Goal: Information Seeking & Learning: Compare options

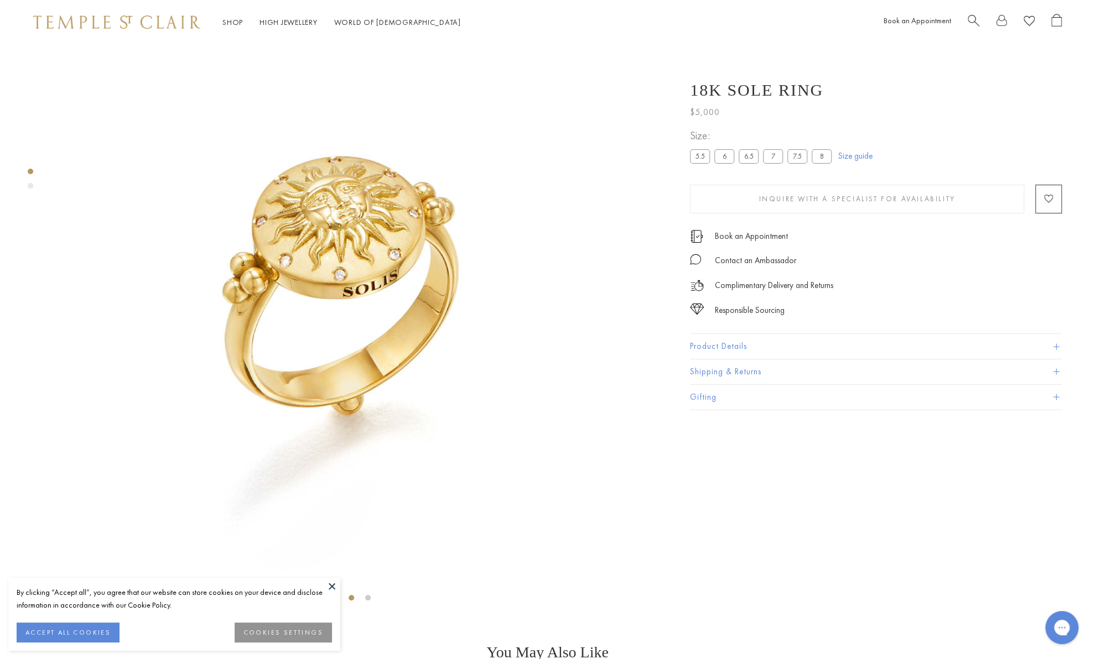
click at [770, 156] on label "7" at bounding box center [773, 156] width 20 height 14
click at [331, 587] on button at bounding box center [332, 586] width 17 height 17
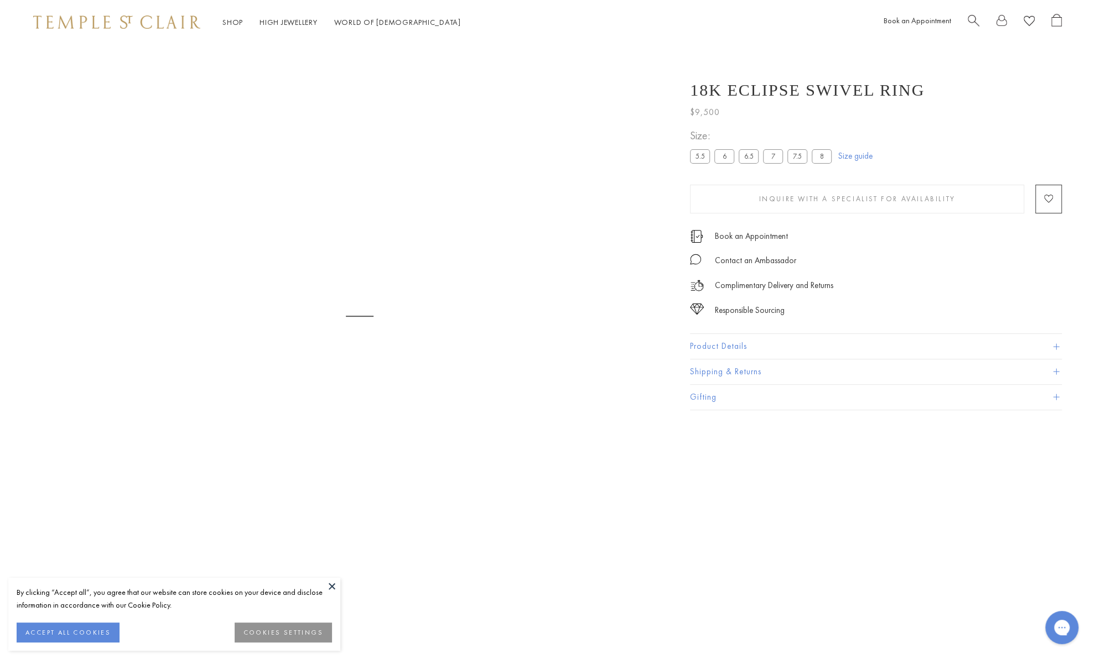
scroll to position [44, 0]
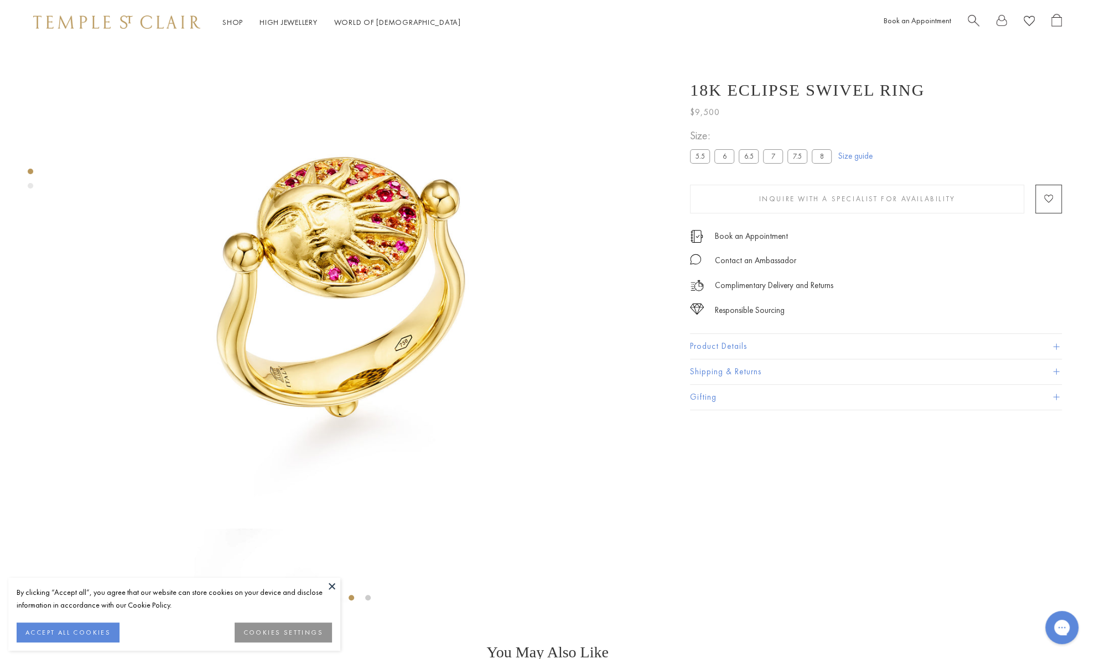
click at [30, 186] on div "Product gallery navigation" at bounding box center [31, 186] width 6 height 6
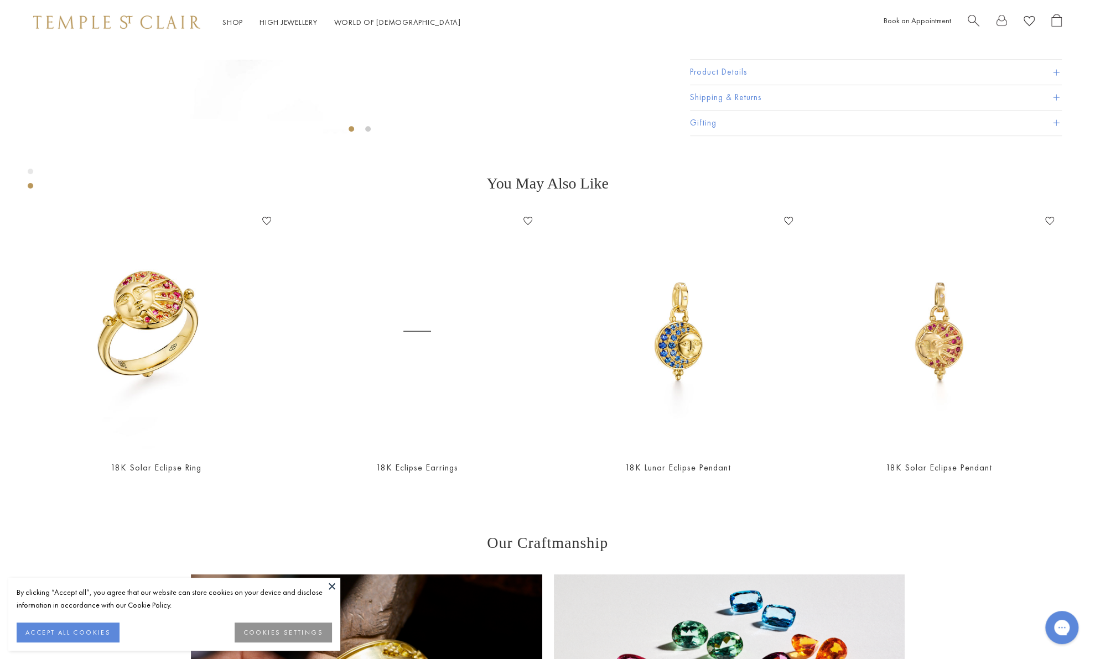
scroll to position [608, 0]
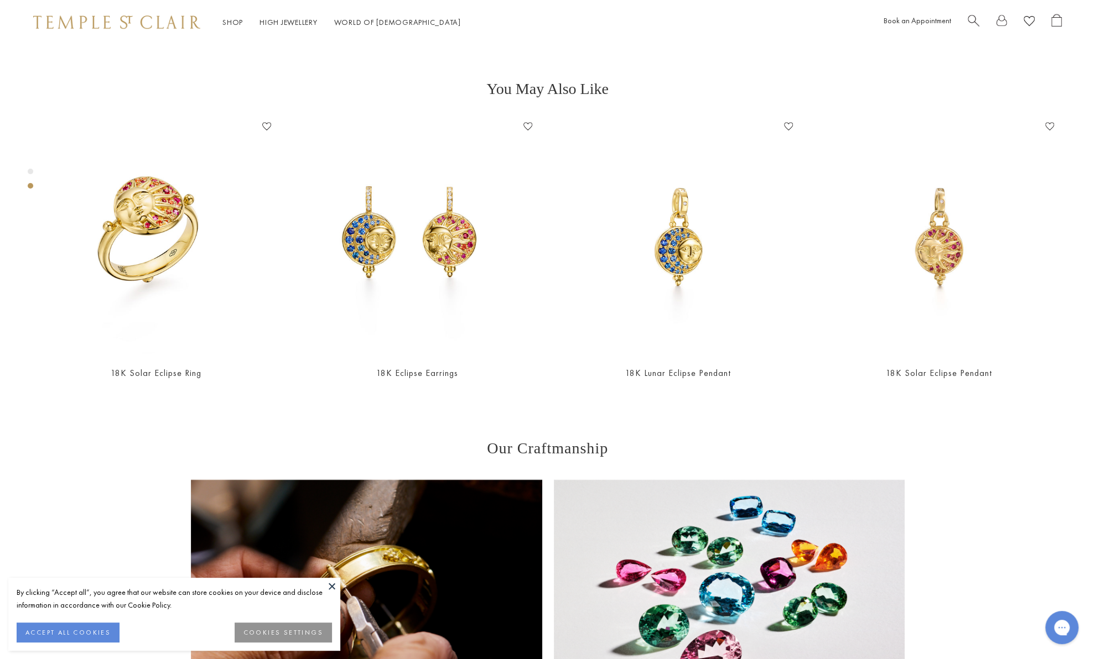
click at [29, 172] on div "Product gallery navigation" at bounding box center [31, 172] width 6 height 6
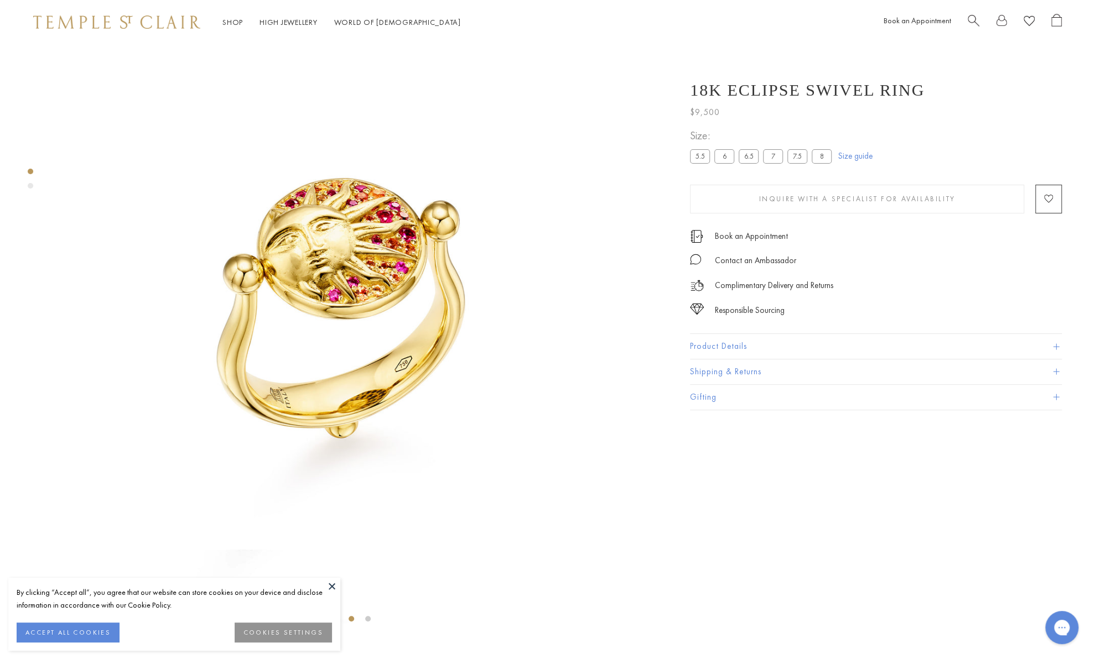
scroll to position [0, 0]
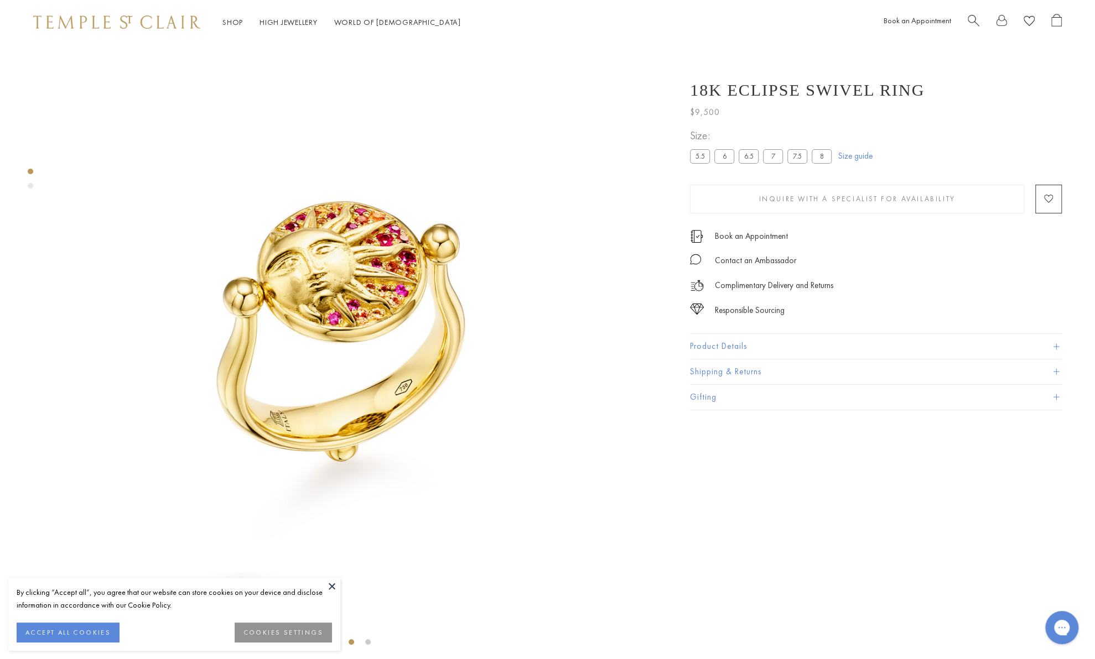
click at [30, 185] on div "Product gallery navigation" at bounding box center [31, 186] width 6 height 6
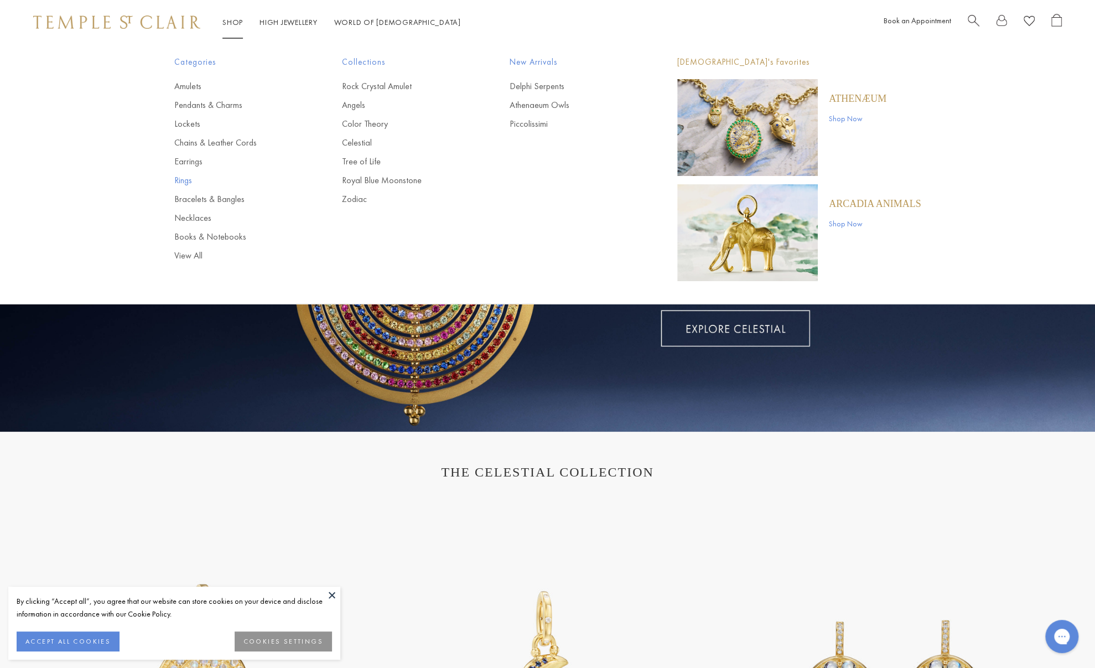
click at [187, 183] on link "Rings" at bounding box center [235, 180] width 123 height 12
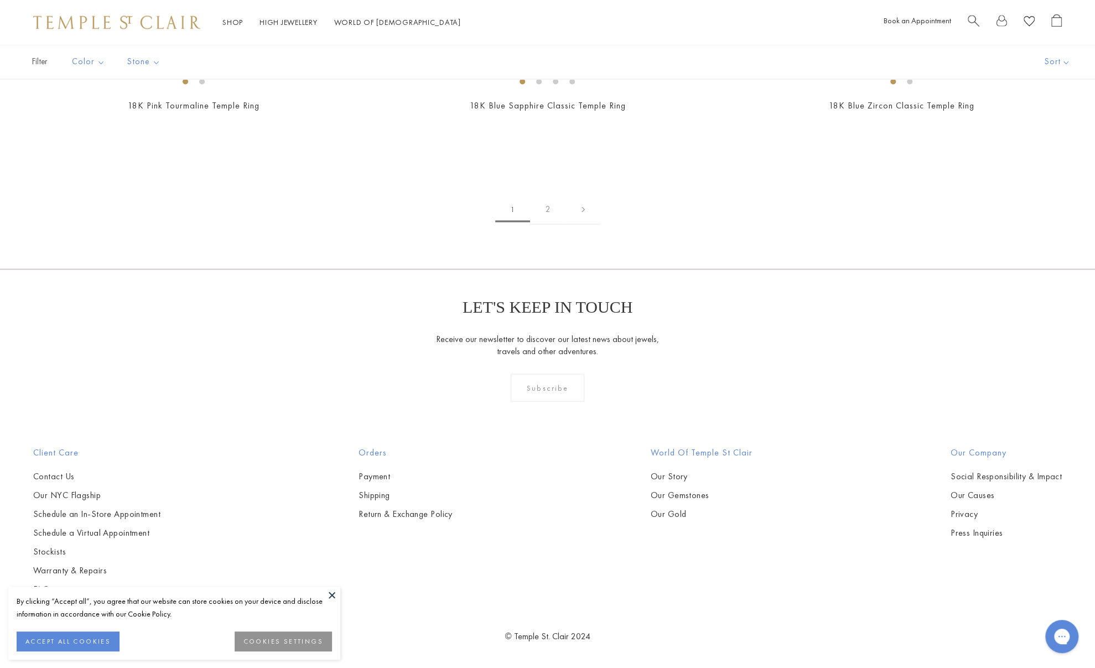
scroll to position [1881, 0]
click at [0, 0] on img at bounding box center [0, 0] width 0 height 0
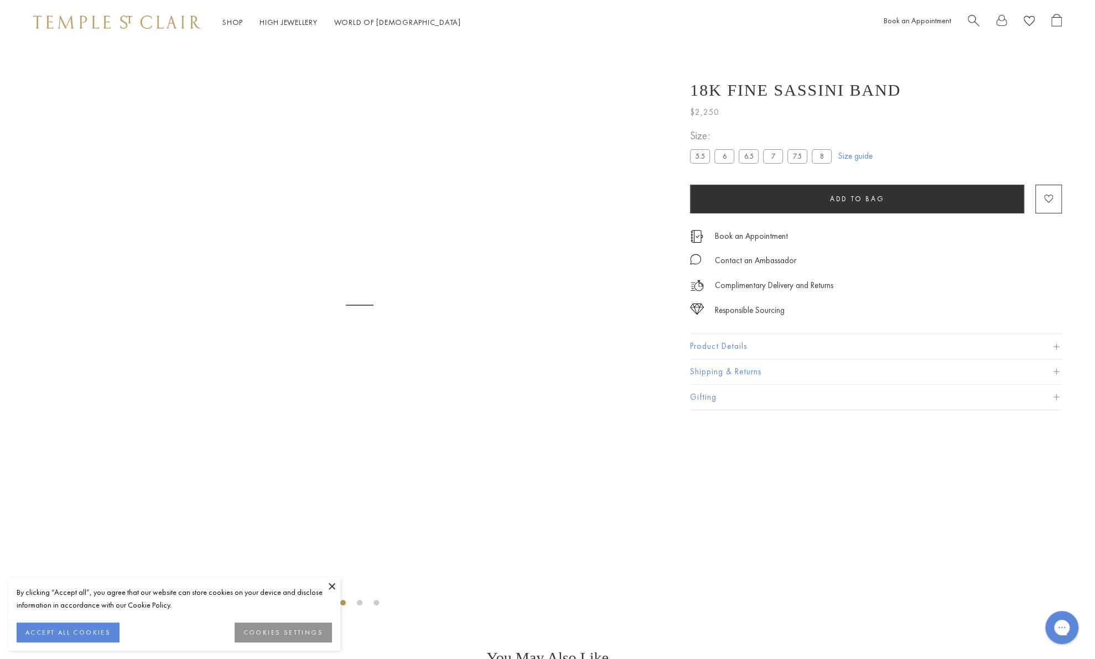
scroll to position [44, 0]
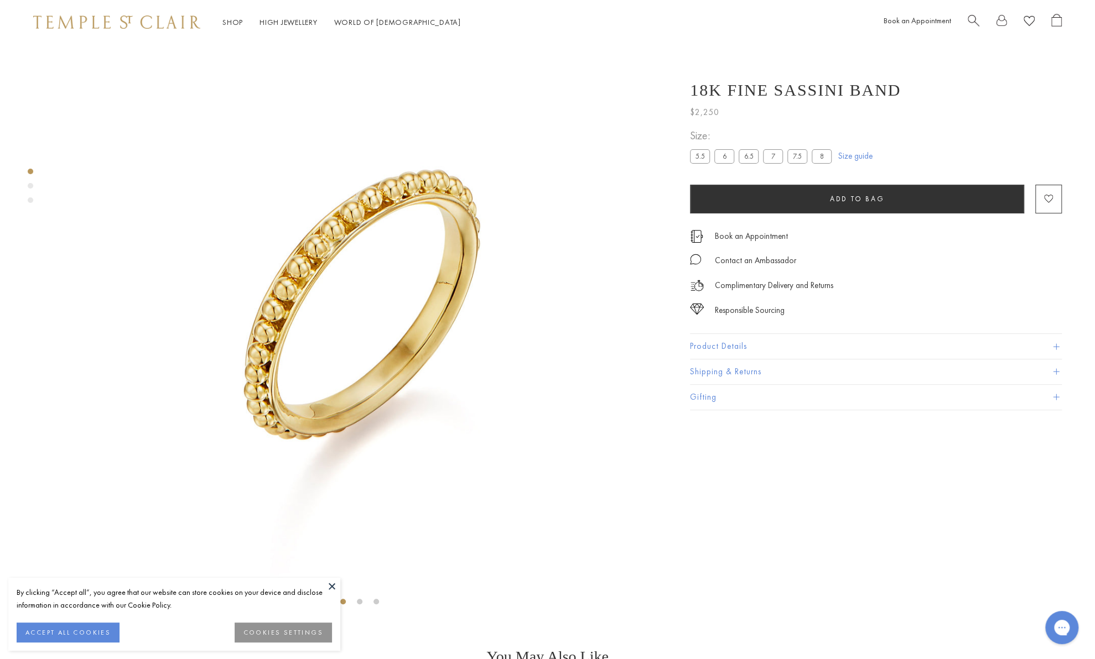
click at [29, 184] on div "Product gallery navigation" at bounding box center [31, 186] width 6 height 6
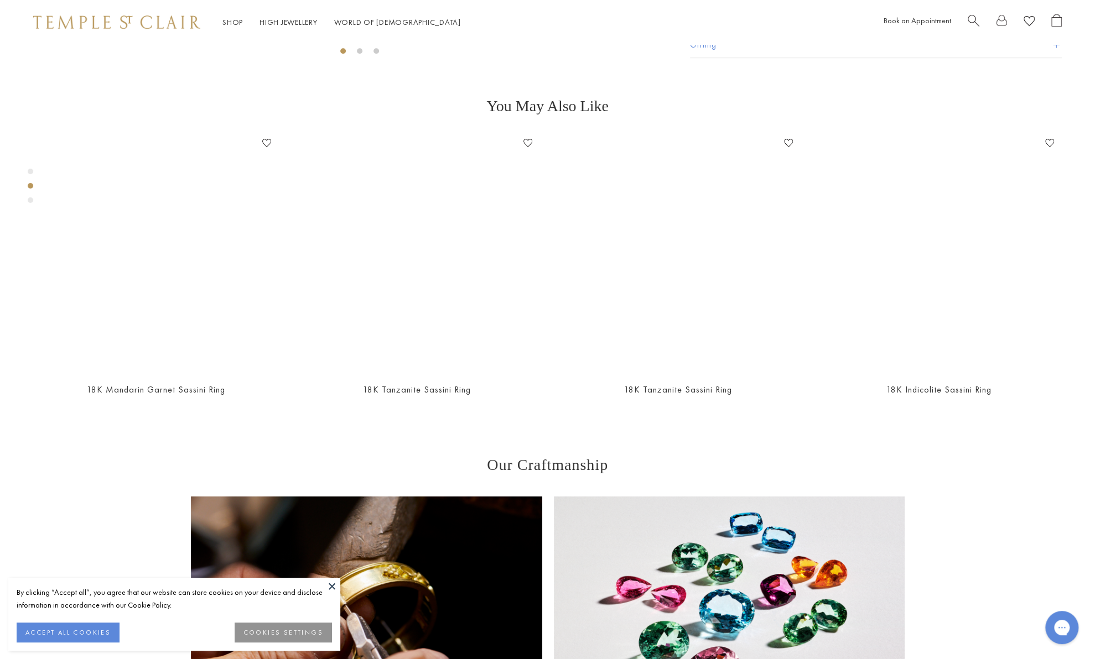
scroll to position [608, 0]
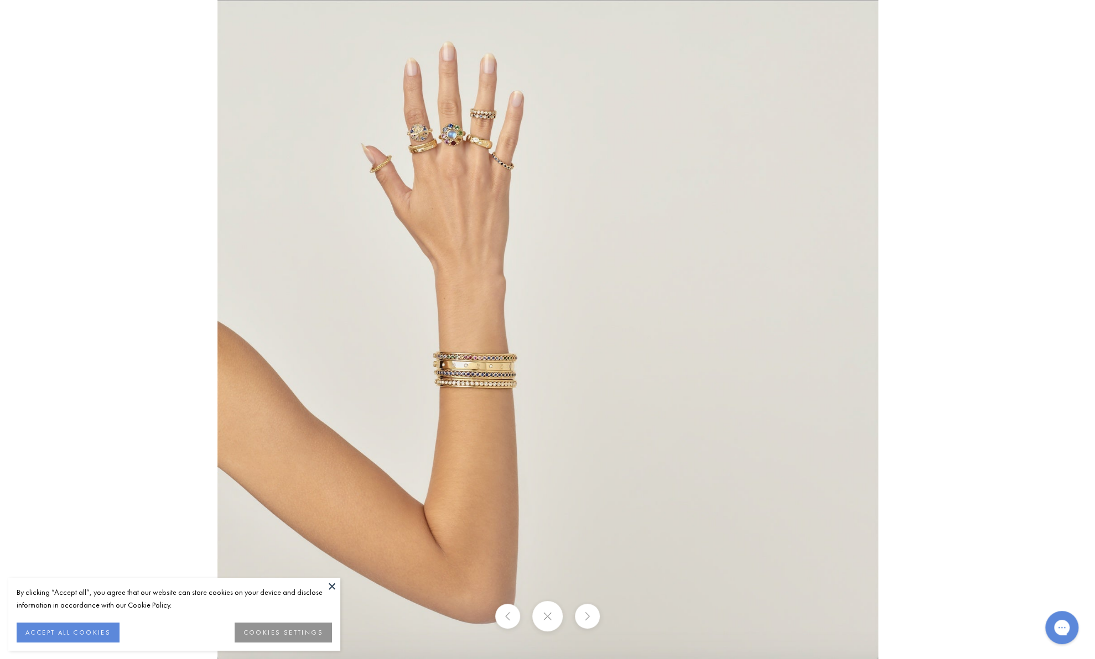
click at [452, 210] on img at bounding box center [547, 329] width 660 height 659
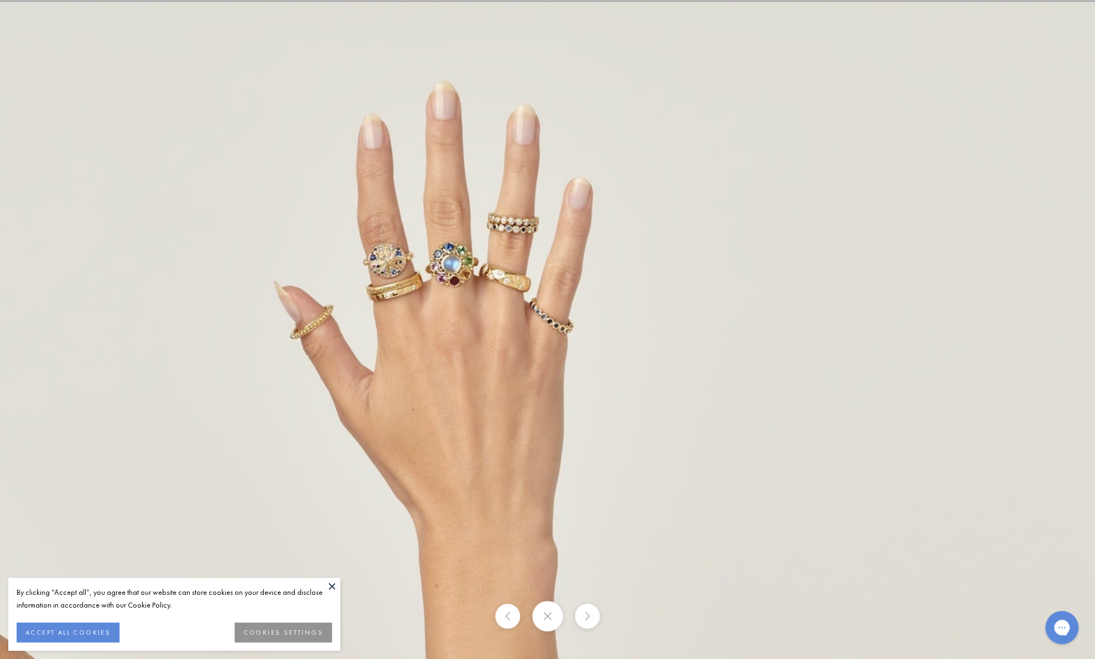
click at [402, 268] on img at bounding box center [639, 647] width 1295 height 1294
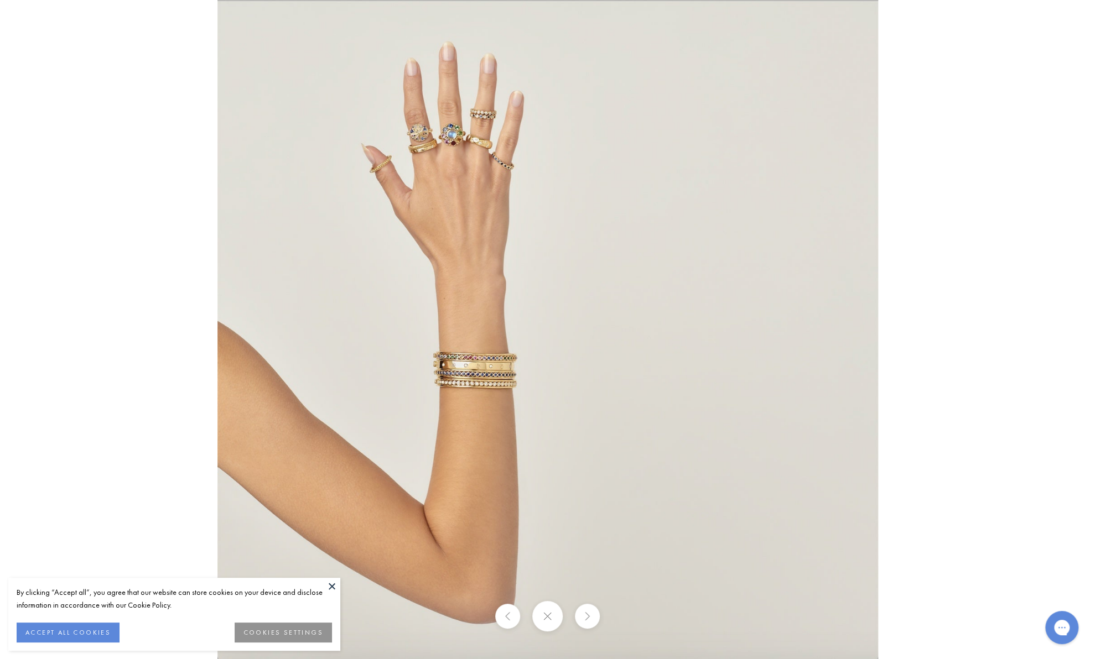
click at [472, 311] on img at bounding box center [547, 329] width 660 height 659
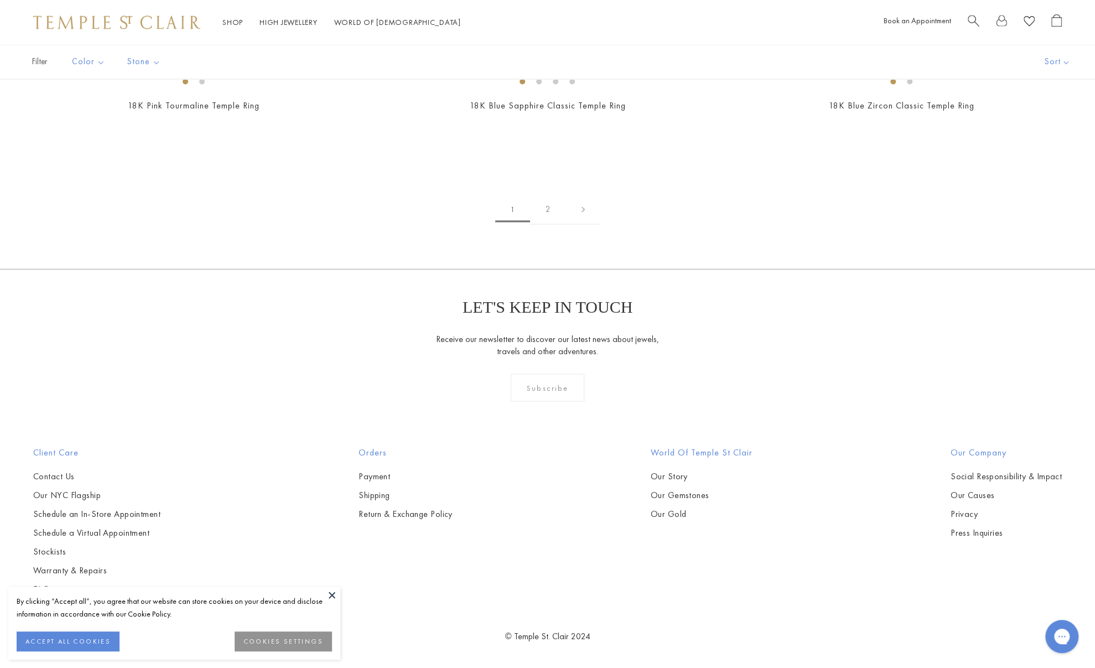
scroll to position [2876, 0]
click at [0, 0] on img at bounding box center [0, 0] width 0 height 0
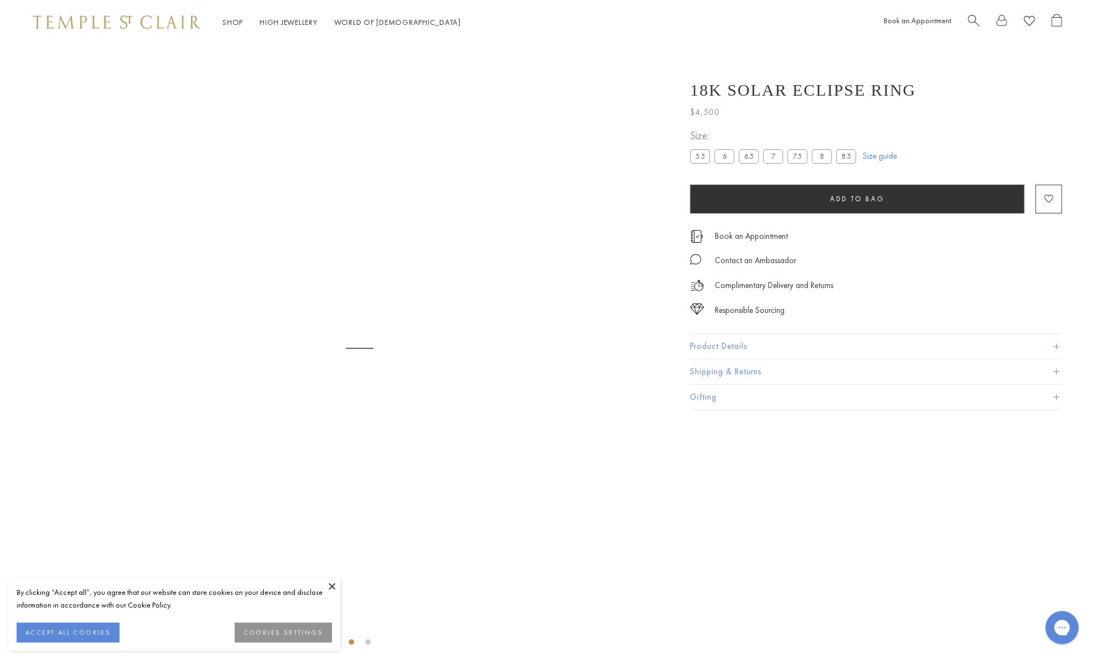
scroll to position [44, 0]
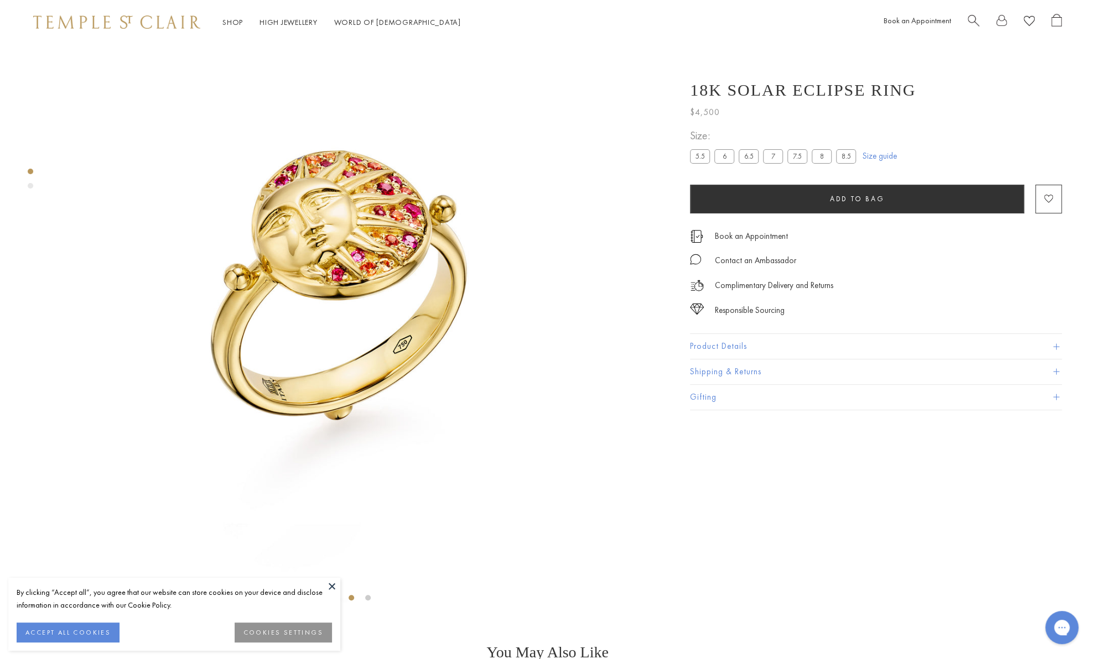
click at [32, 186] on div "Product gallery navigation" at bounding box center [31, 186] width 6 height 6
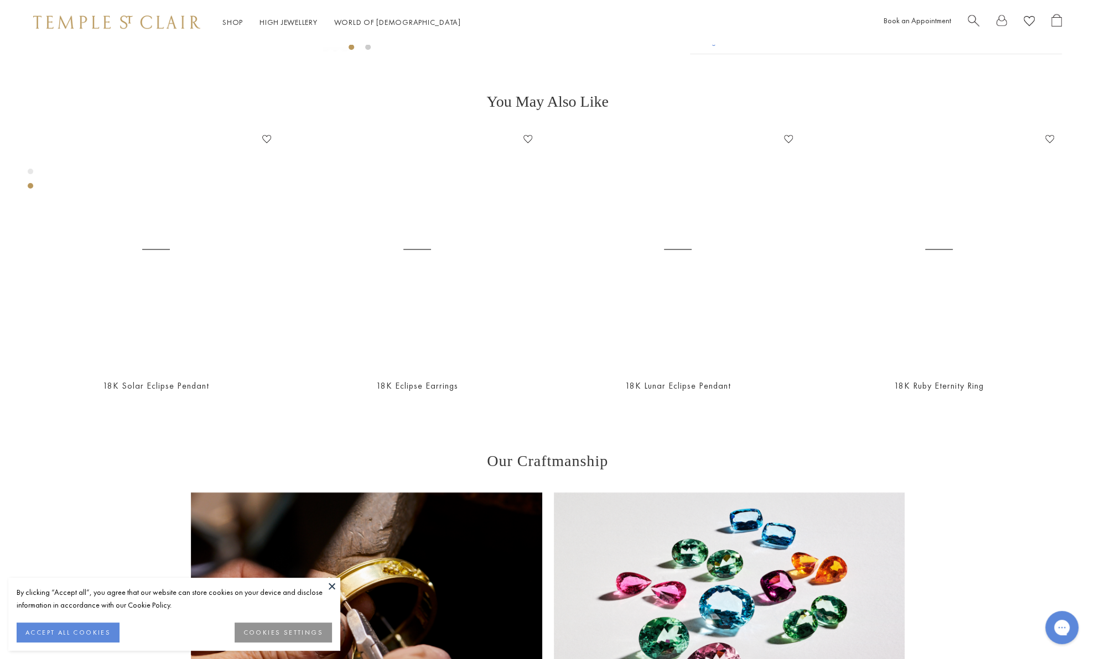
scroll to position [608, 0]
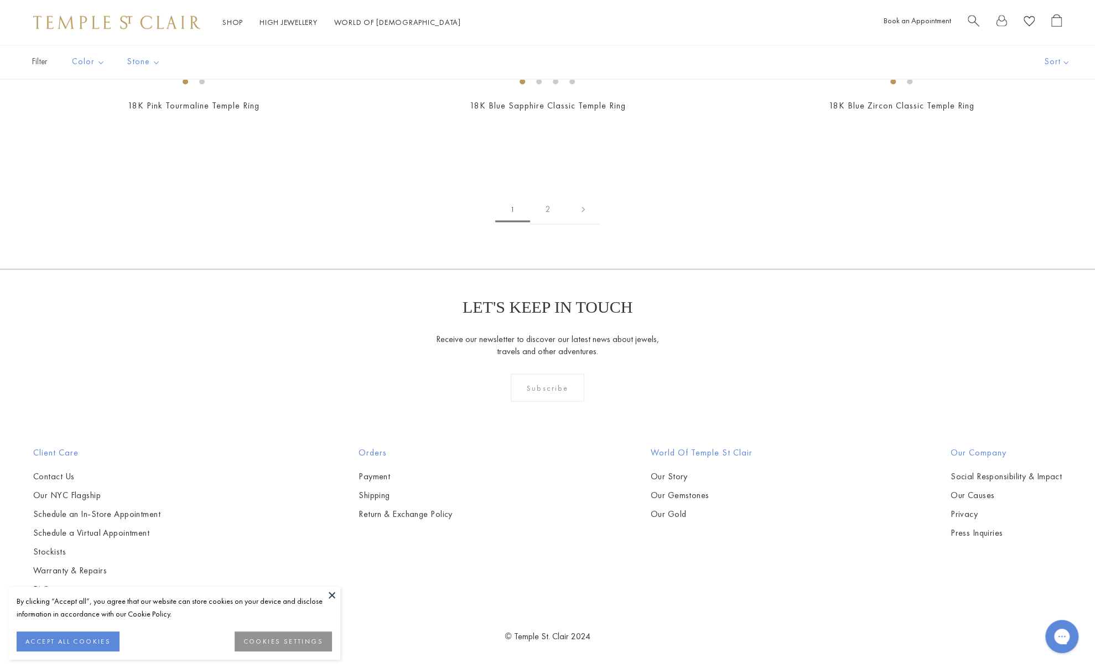
scroll to position [3706, 0]
click at [0, 0] on img at bounding box center [0, 0] width 0 height 0
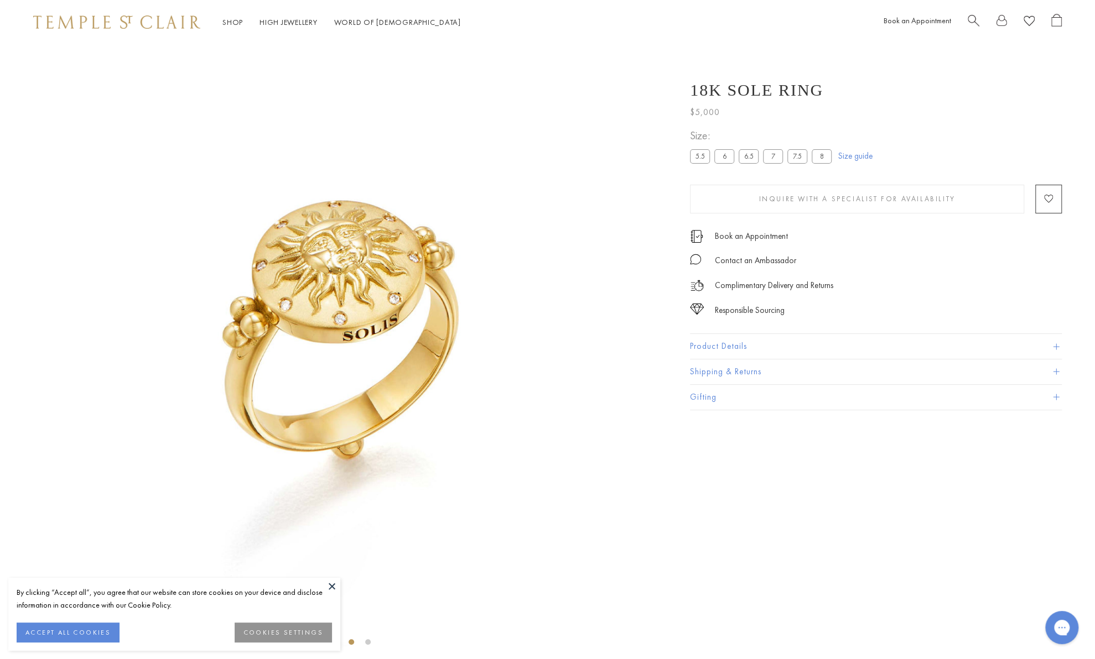
scroll to position [44, 0]
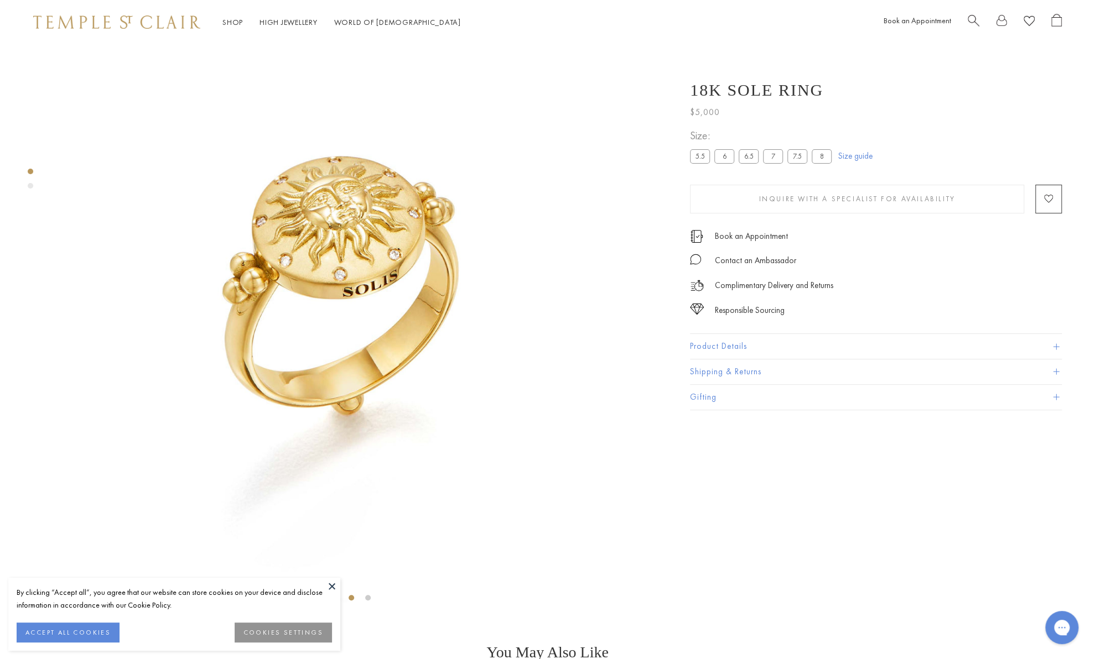
click at [30, 185] on div "Product gallery navigation" at bounding box center [31, 186] width 6 height 6
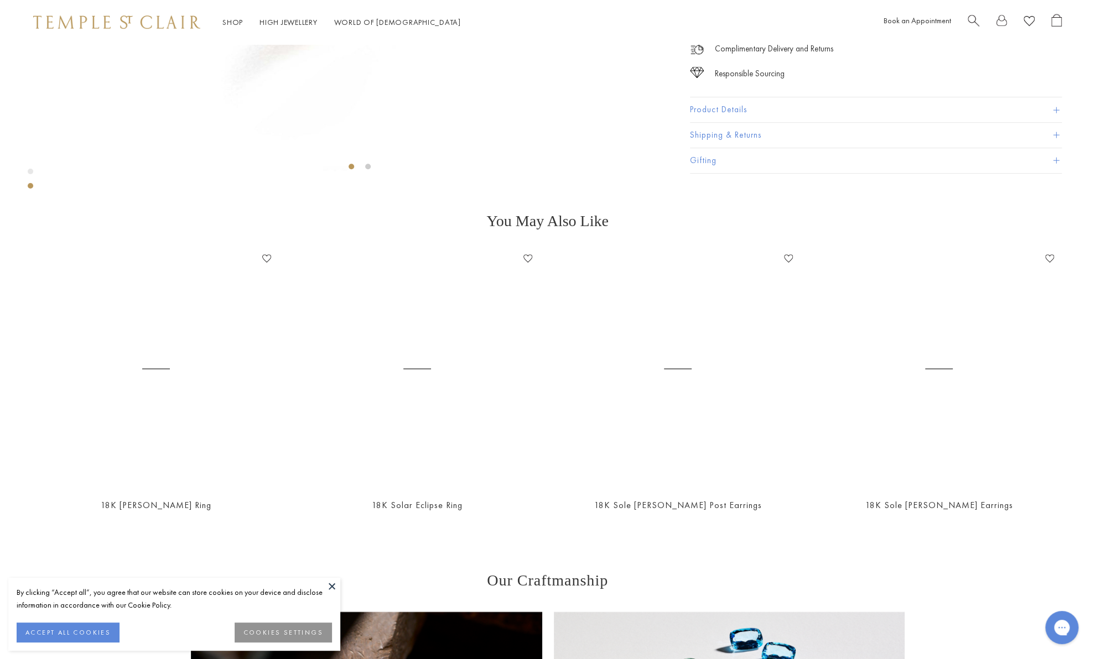
scroll to position [608, 0]
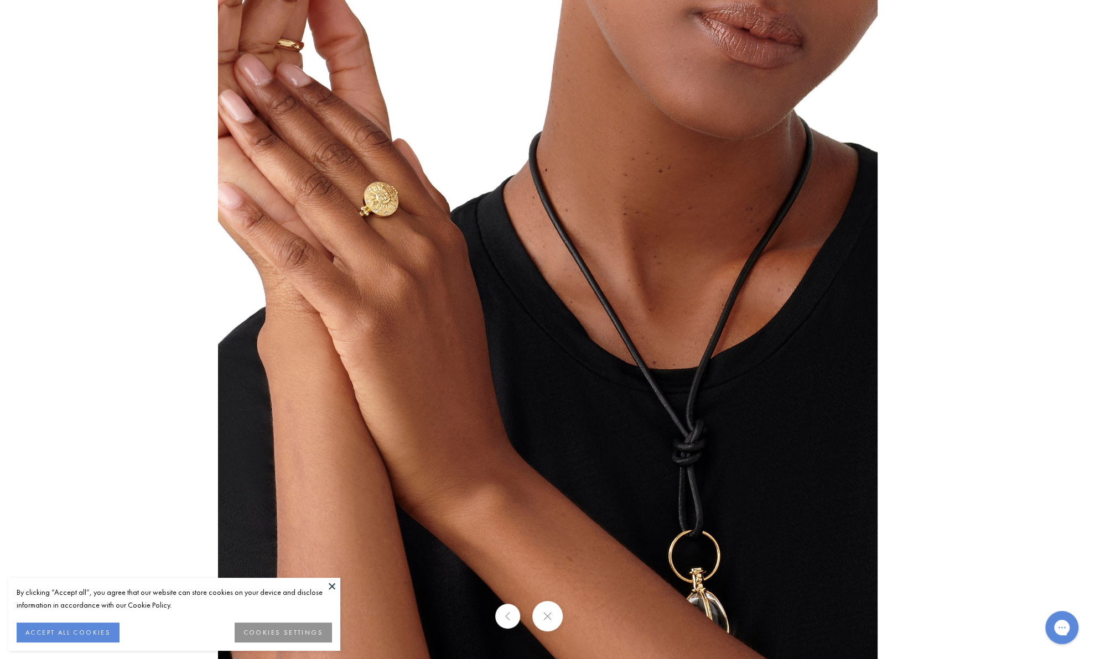
click at [367, 231] on img at bounding box center [547, 329] width 659 height 659
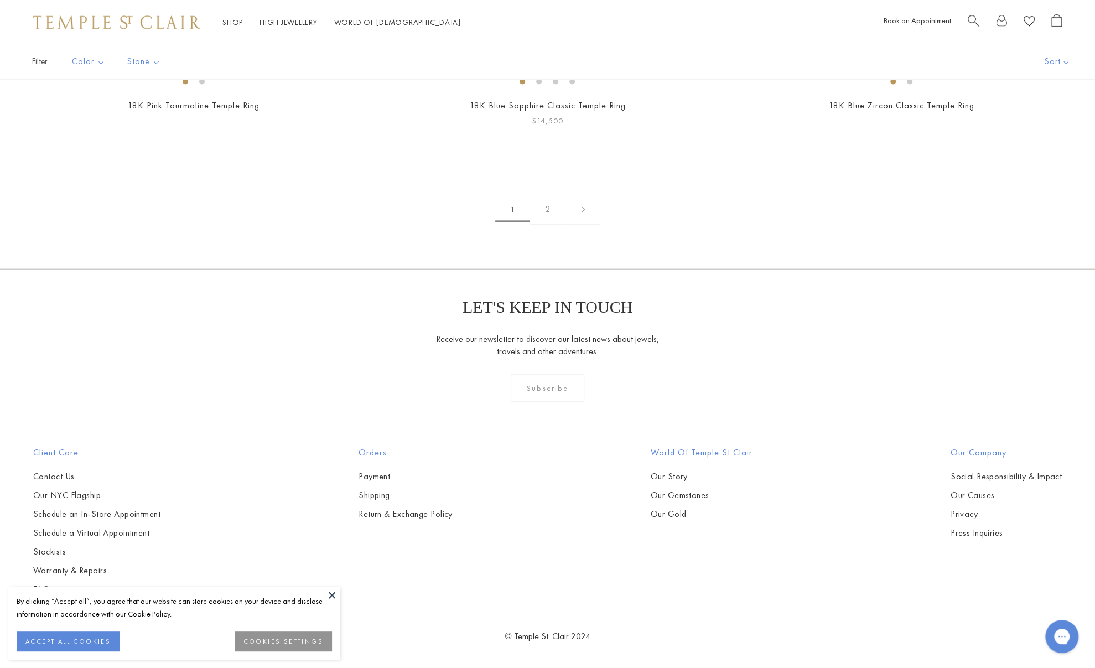
scroll to position [6250, 0]
click at [548, 224] on link "2" at bounding box center [548, 209] width 36 height 30
click at [0, 0] on img at bounding box center [0, 0] width 0 height 0
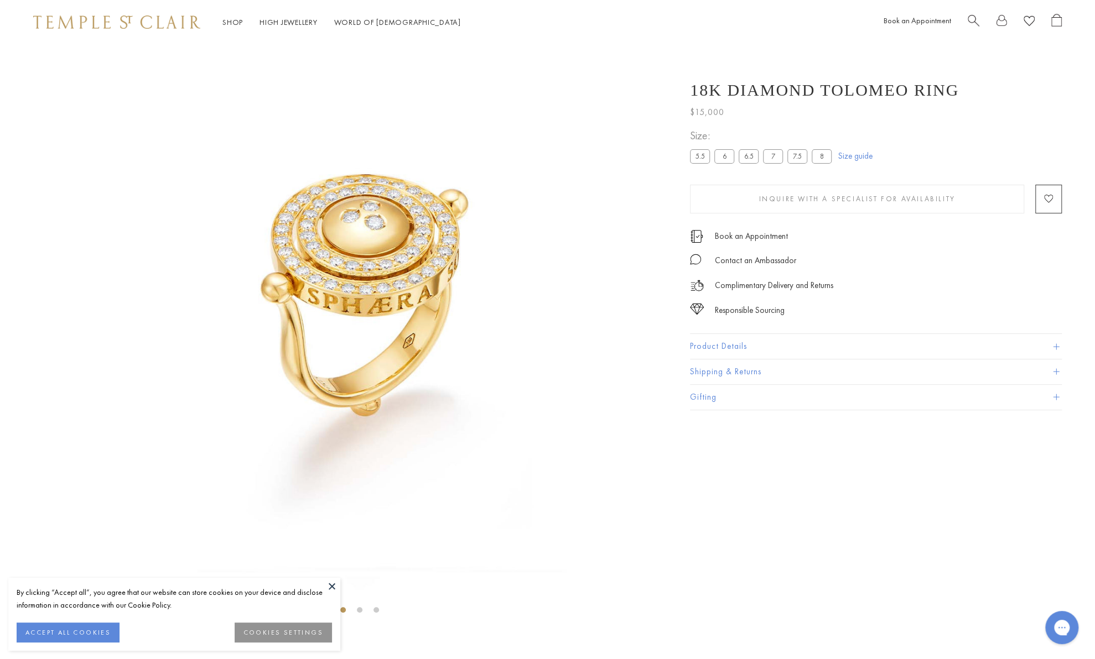
scroll to position [44, 0]
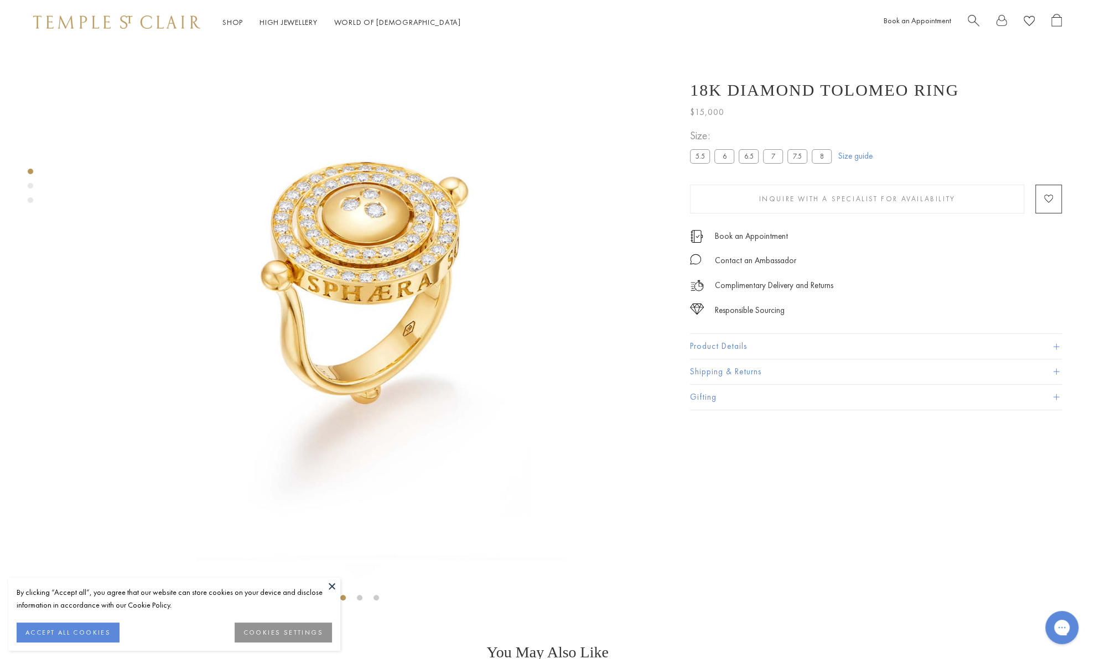
click at [32, 185] on div "Product gallery navigation" at bounding box center [31, 186] width 6 height 6
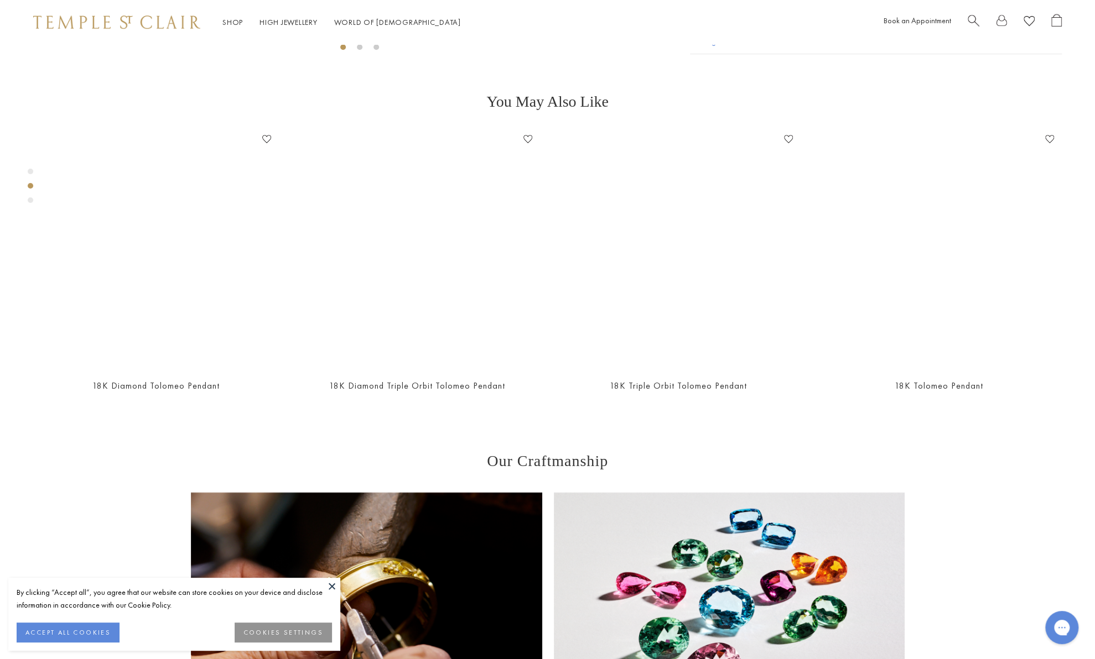
scroll to position [608, 0]
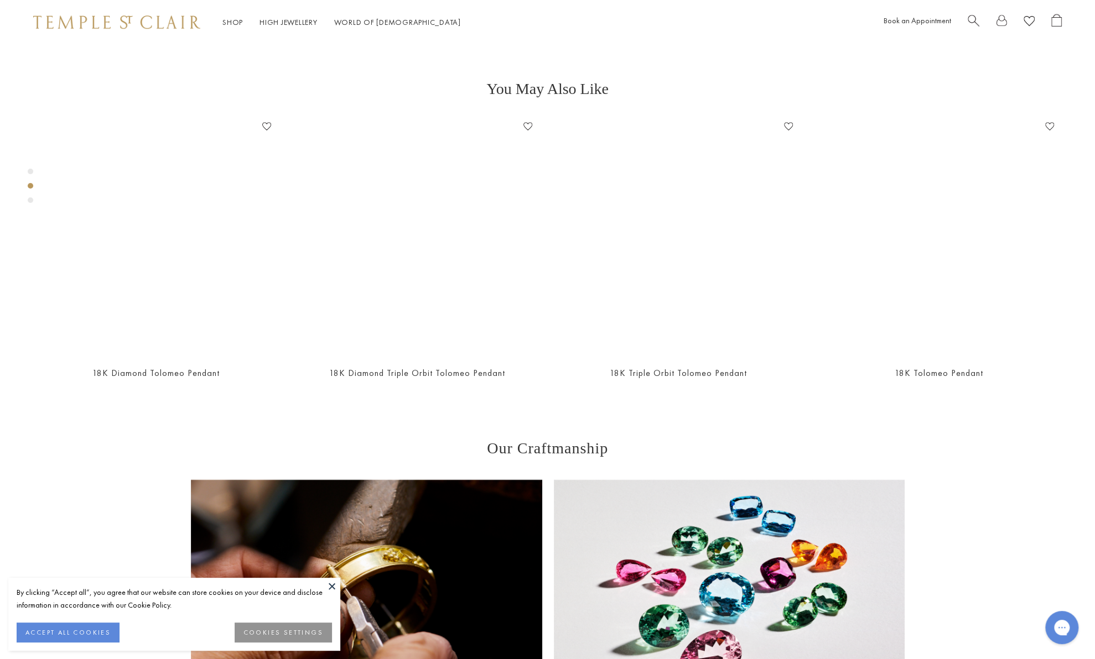
click at [32, 200] on div "Product gallery navigation" at bounding box center [31, 200] width 6 height 6
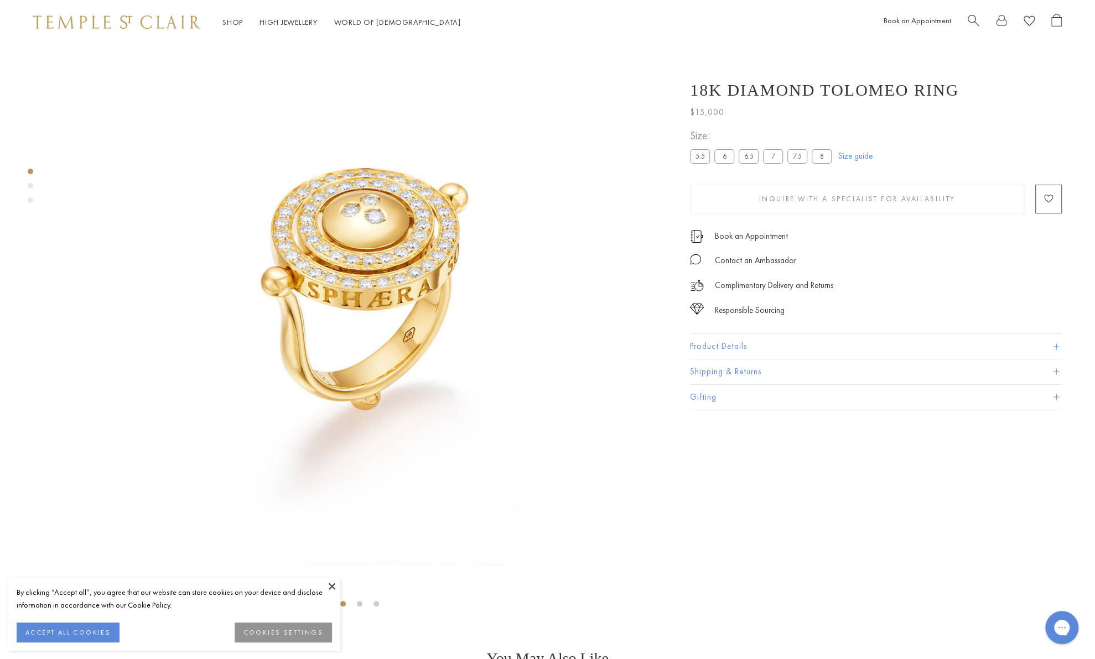
scroll to position [0, 0]
